Goal: Task Accomplishment & Management: Complete application form

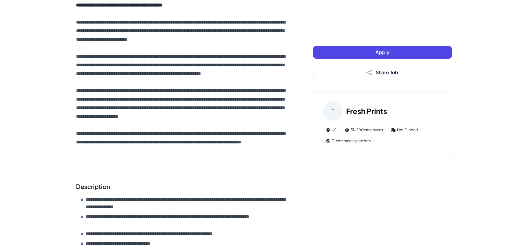
scroll to position [186, 0]
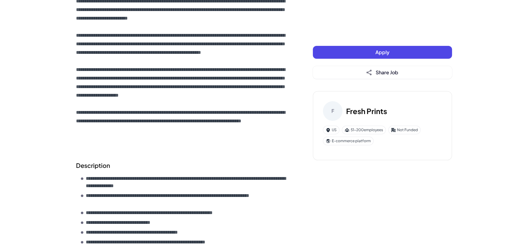
click at [332, 46] on button "Apply" at bounding box center [382, 52] width 139 height 13
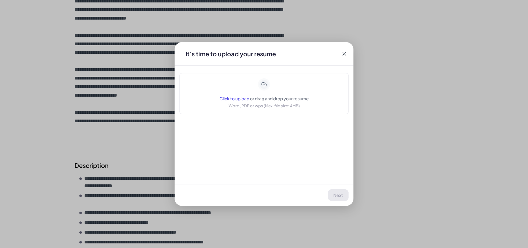
click at [234, 96] on span "Click to upload" at bounding box center [235, 98] width 30 height 5
click at [232, 99] on span "Click to upload" at bounding box center [235, 98] width 30 height 5
click at [231, 96] on span "Click to upload" at bounding box center [235, 98] width 30 height 5
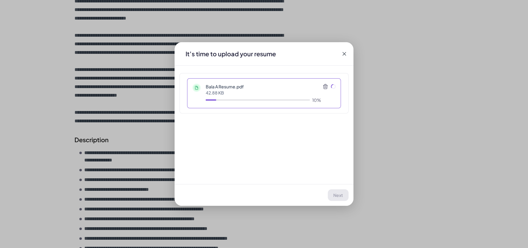
click at [91, 48] on div "Application Fresh Prints | Lead Full-Stack Engineer - Remote It’s time to uploa…" at bounding box center [264, 124] width 528 height 248
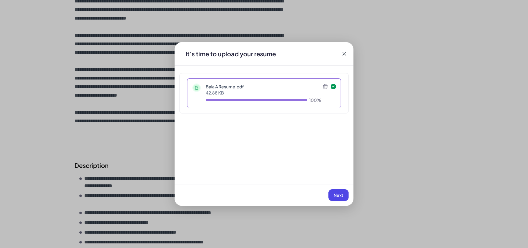
click at [333, 197] on button "Next" at bounding box center [339, 195] width 20 height 12
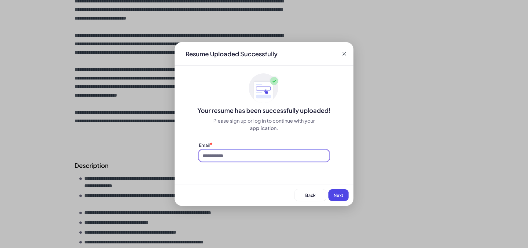
click at [225, 159] on input at bounding box center [264, 156] width 130 height 12
type input "**********"
click at [342, 197] on button "Next" at bounding box center [339, 195] width 20 height 12
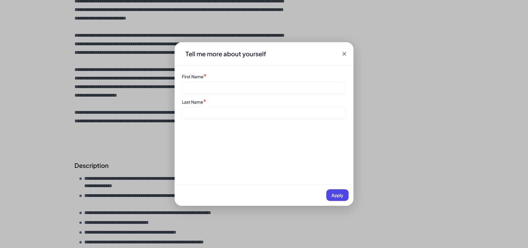
click at [195, 81] on div "First Name *" at bounding box center [264, 83] width 164 height 20
click at [207, 69] on div "Tell me more about yourself First Name * Last Name * Apply" at bounding box center [264, 123] width 179 height 163
click at [215, 81] on div "First Name *" at bounding box center [264, 83] width 164 height 20
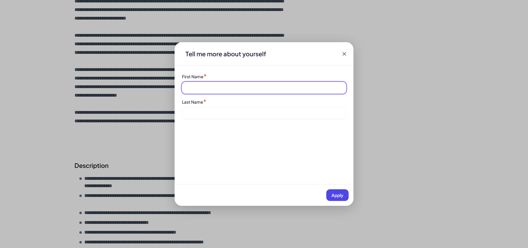
click at [199, 86] on input at bounding box center [264, 88] width 164 height 12
type input "**********"
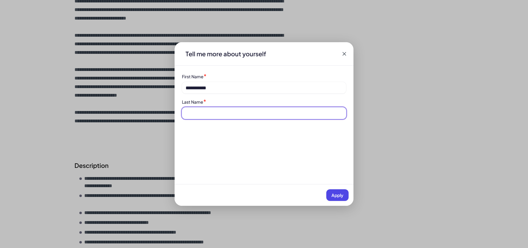
click at [196, 119] on input at bounding box center [264, 113] width 164 height 12
type input "*"
click at [338, 191] on button "Apply" at bounding box center [338, 195] width 22 height 12
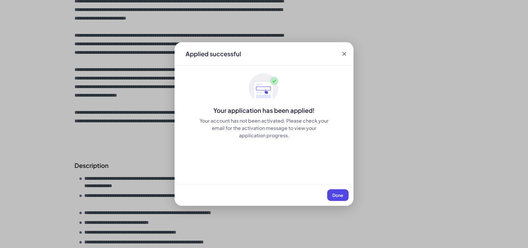
click at [338, 191] on button "Done" at bounding box center [337, 195] width 21 height 12
